Goal: Navigation & Orientation: Understand site structure

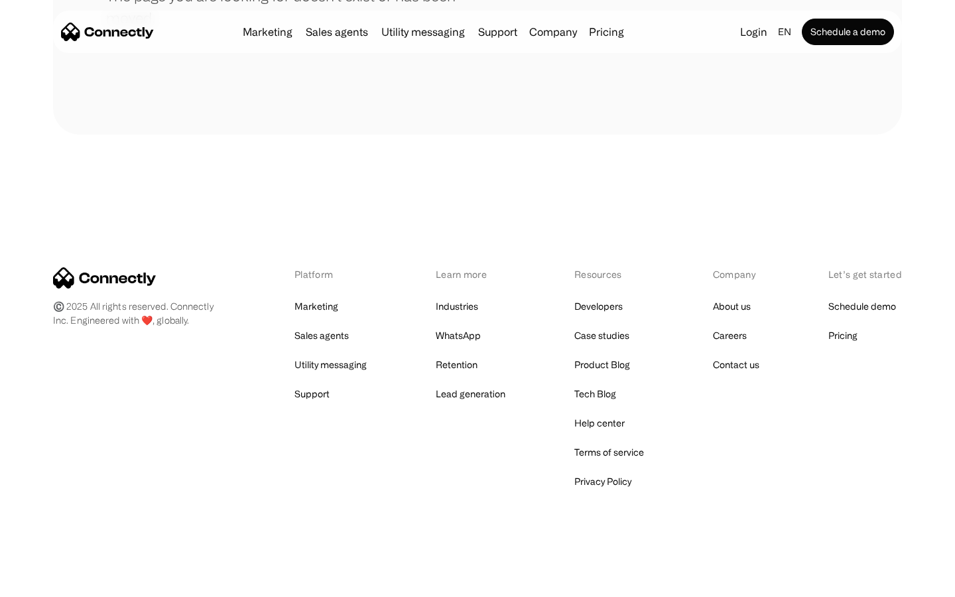
scroll to position [242, 0]
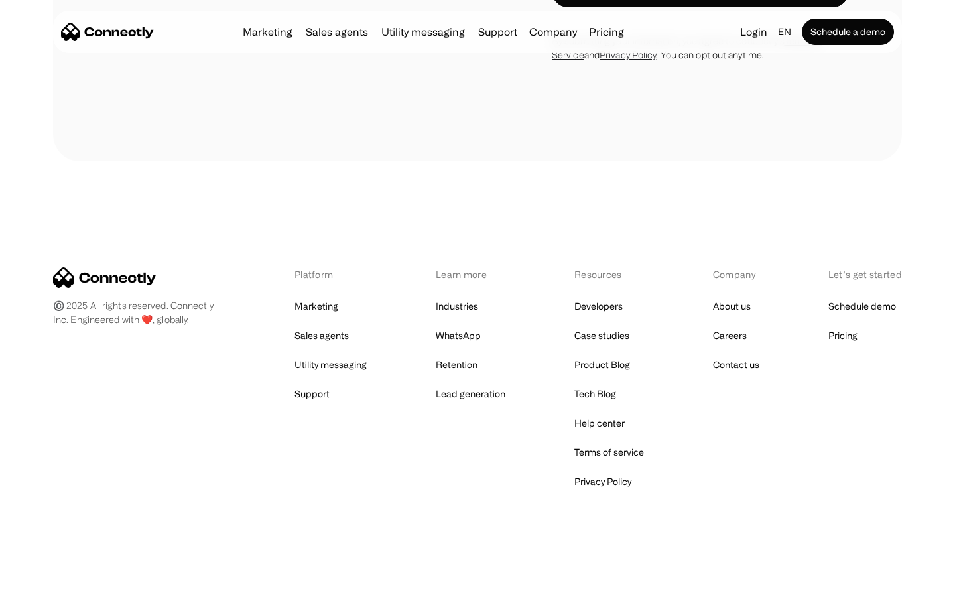
scroll to position [1119, 0]
